Goal: Task Accomplishment & Management: Manage account settings

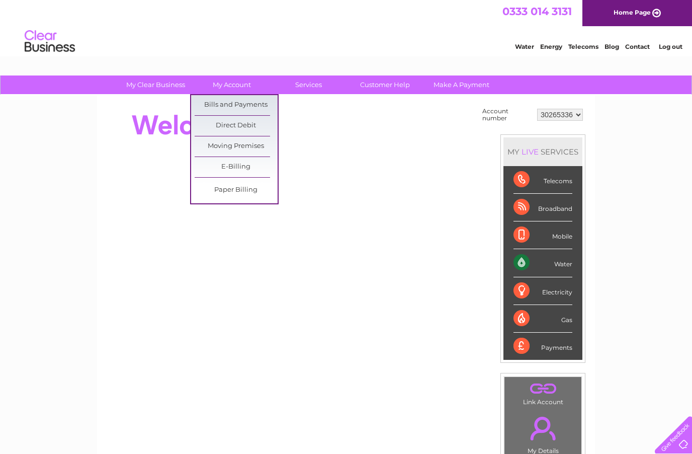
click at [260, 109] on link "Bills and Payments" at bounding box center [236, 105] width 83 height 20
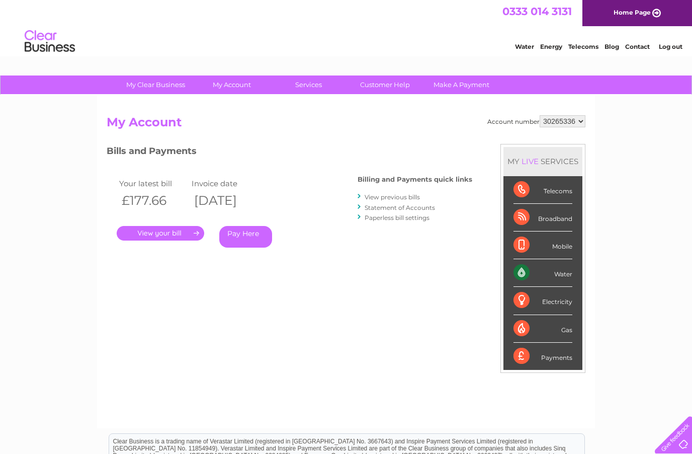
click at [569, 125] on select "30265336 30267056" at bounding box center [563, 121] width 46 height 12
select select "30267056"
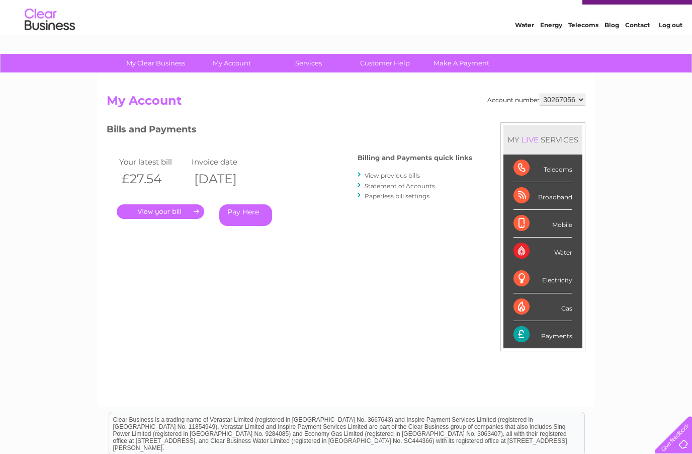
scroll to position [19, 0]
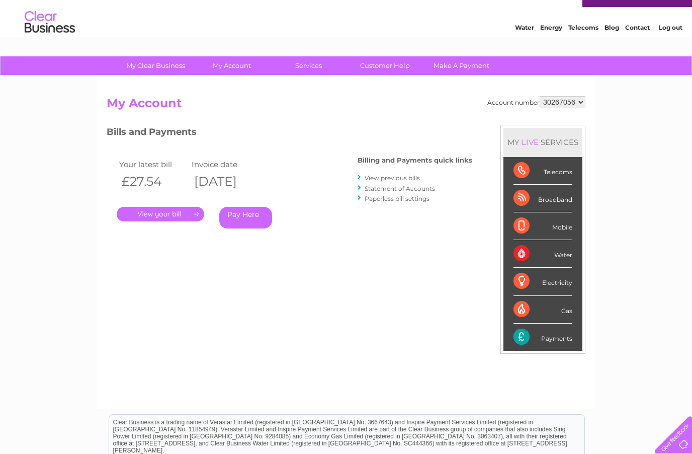
click at [178, 220] on link "." at bounding box center [160, 214] width 87 height 15
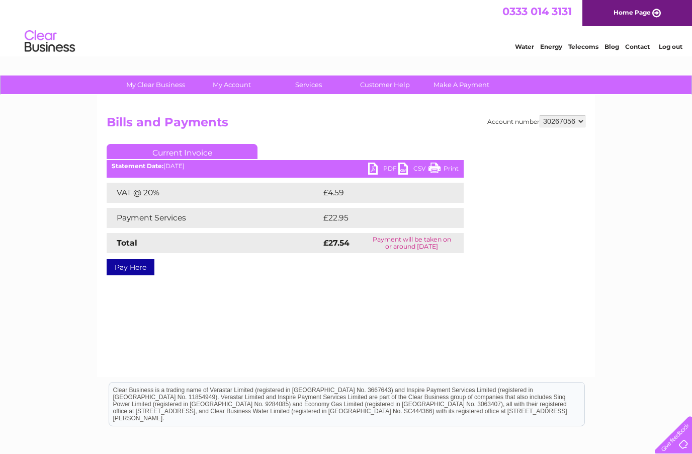
click at [382, 176] on link "PDF" at bounding box center [383, 169] width 30 height 15
